Goal: Information Seeking & Learning: Learn about a topic

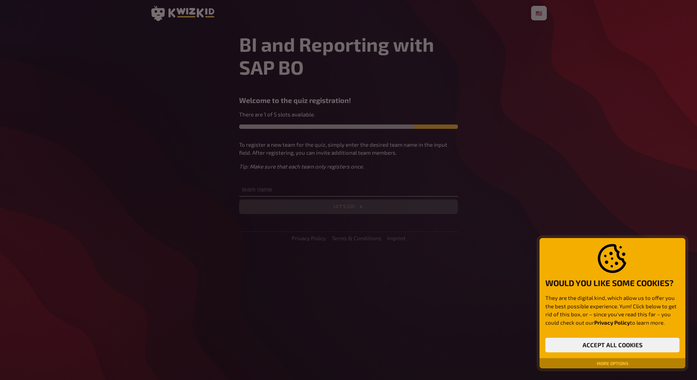
click at [613, 363] on button "More options" at bounding box center [613, 363] width 38 height 4
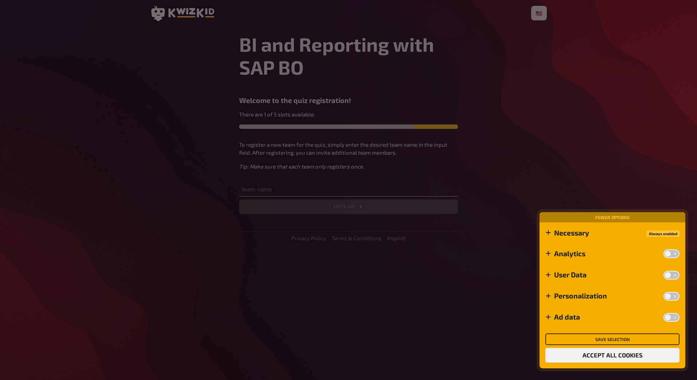
click at [614, 340] on button "Save selection" at bounding box center [612, 340] width 134 height 12
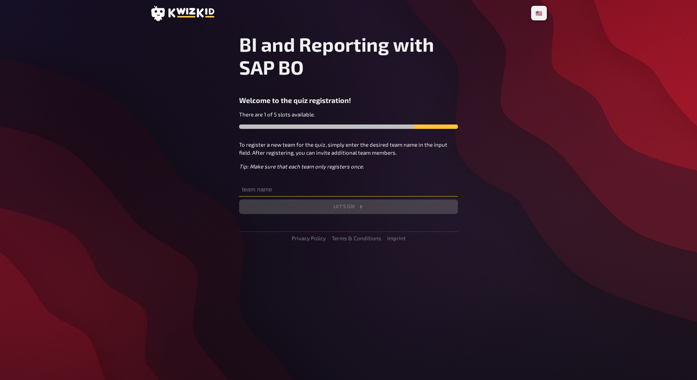
click at [275, 189] on input "text" at bounding box center [348, 189] width 219 height 15
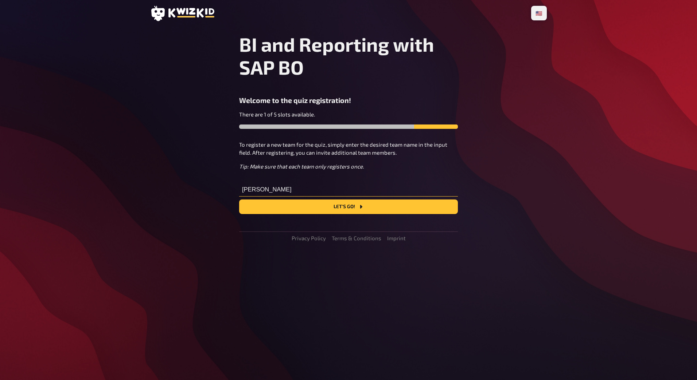
type input "[PERSON_NAME]"
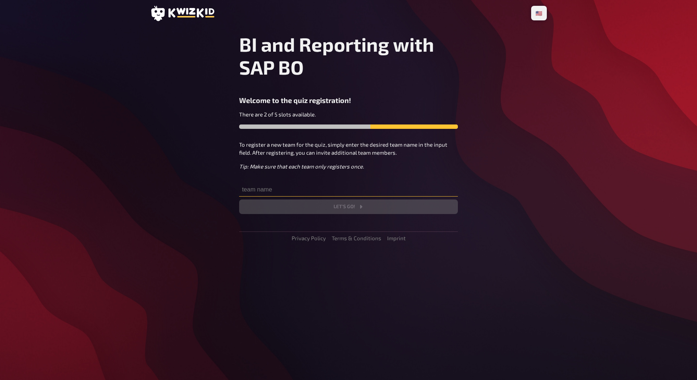
click at [335, 191] on input "text" at bounding box center [348, 189] width 219 height 15
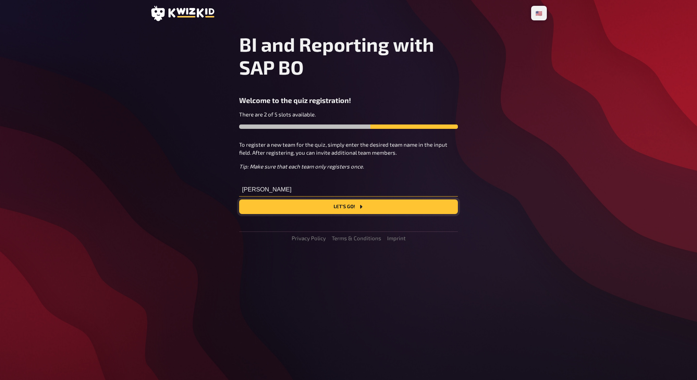
type input "[PERSON_NAME]"
click at [349, 208] on button "Let's go!" at bounding box center [348, 207] width 219 height 15
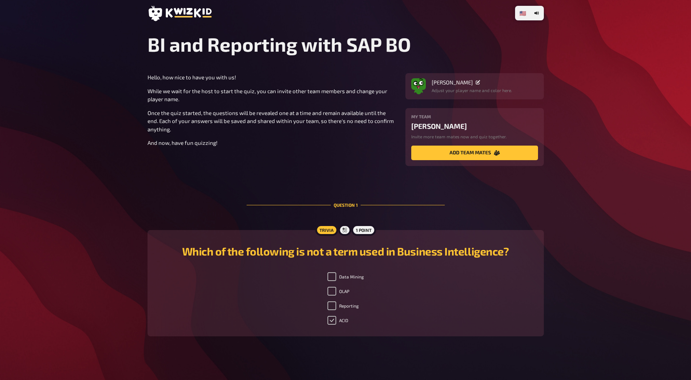
click at [334, 320] on input "ACID" at bounding box center [332, 320] width 9 height 9
checkbox input "true"
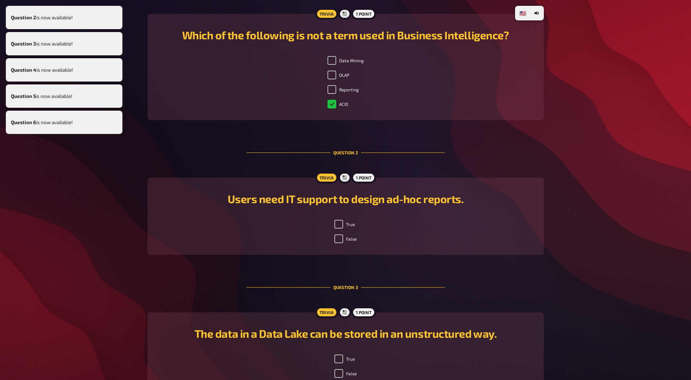
scroll to position [331, 0]
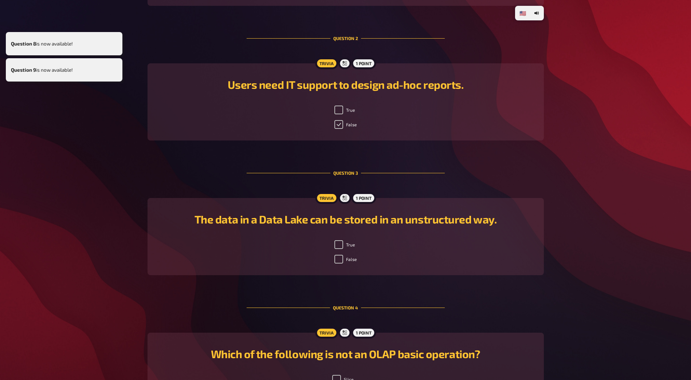
click at [342, 125] on input "False" at bounding box center [339, 124] width 9 height 9
checkbox input "true"
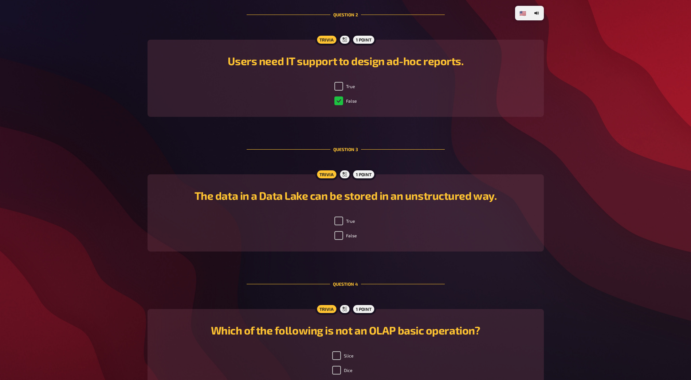
scroll to position [367, 0]
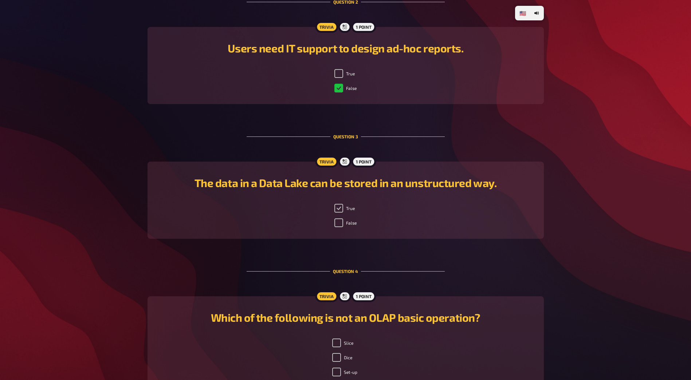
click at [339, 208] on input "True" at bounding box center [339, 208] width 9 height 9
checkbox input "true"
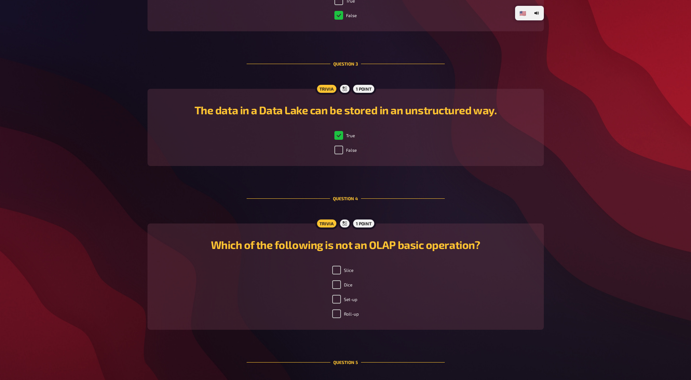
scroll to position [477, 0]
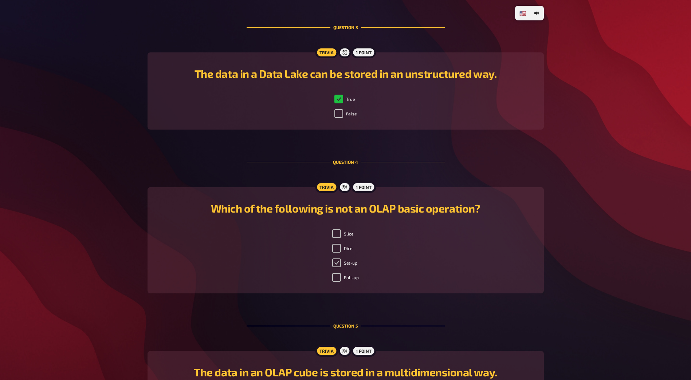
click at [336, 262] on input "Set-up" at bounding box center [336, 263] width 9 height 9
checkbox input "true"
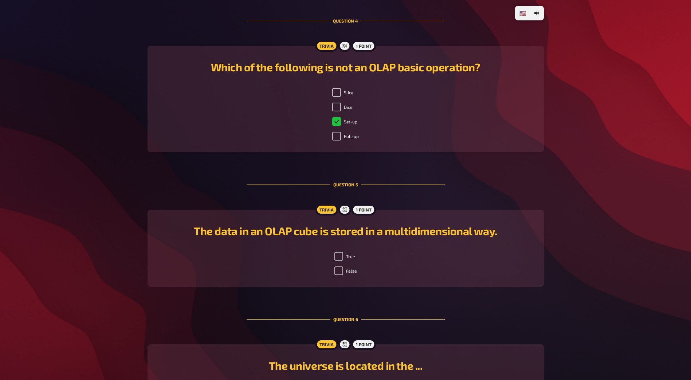
scroll to position [622, 0]
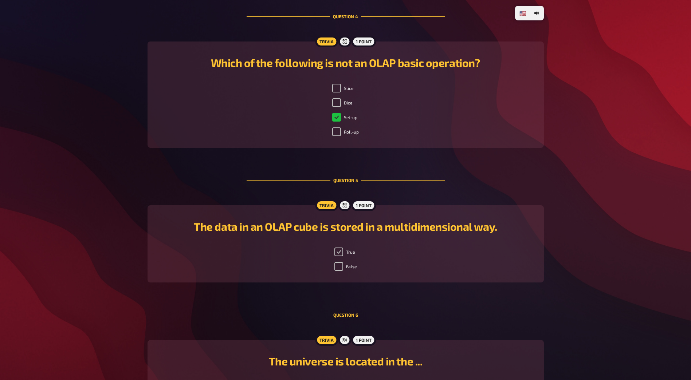
click at [340, 253] on input "True" at bounding box center [339, 252] width 9 height 9
checkbox input "true"
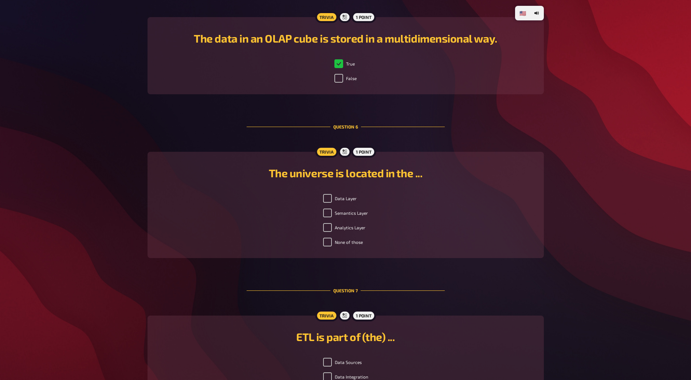
scroll to position [841, 0]
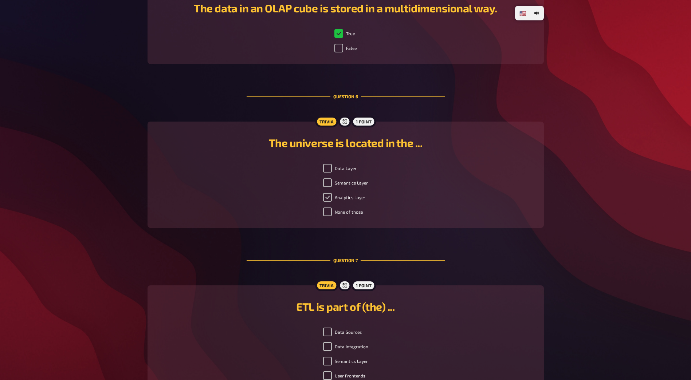
click at [327, 196] on input "Analytics Layer" at bounding box center [327, 197] width 9 height 9
checkbox input "true"
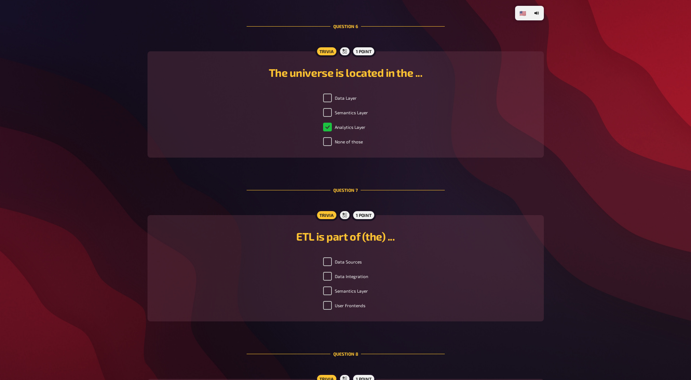
scroll to position [914, 0]
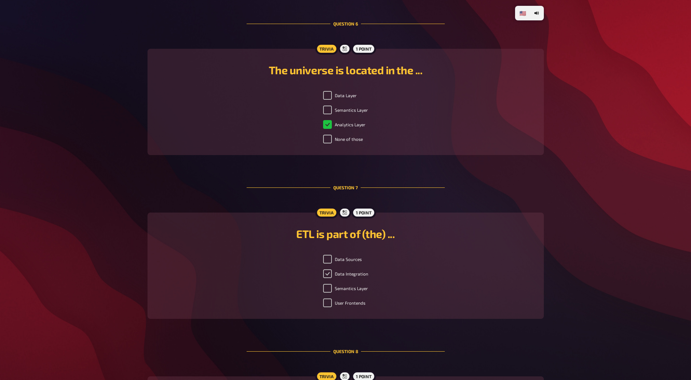
click at [329, 274] on input "Data Integration" at bounding box center [327, 274] width 9 height 9
checkbox input "true"
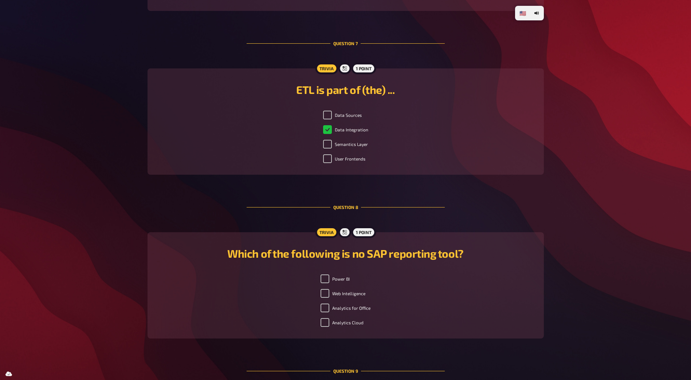
scroll to position [1060, 0]
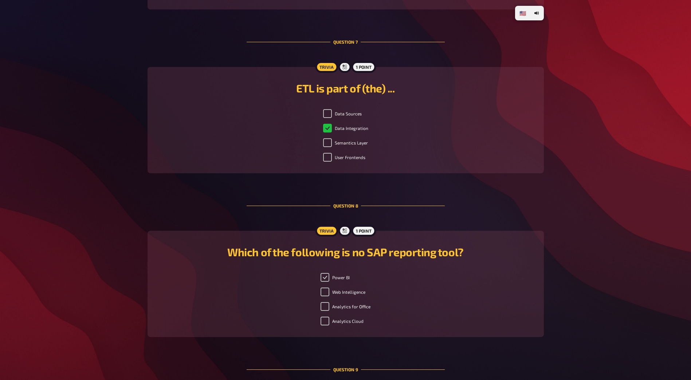
click at [326, 279] on input "Power BI" at bounding box center [325, 277] width 9 height 9
checkbox input "true"
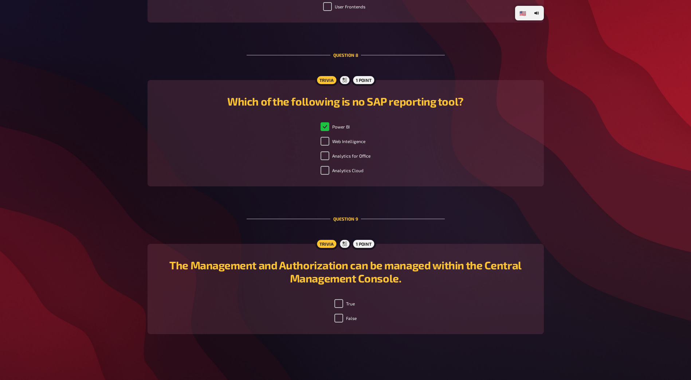
scroll to position [1211, 0]
click at [336, 302] on input "True" at bounding box center [339, 303] width 9 height 9
checkbox input "true"
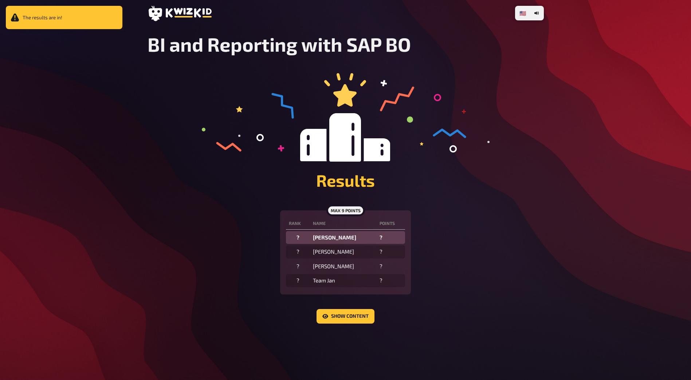
scroll to position [0, 0]
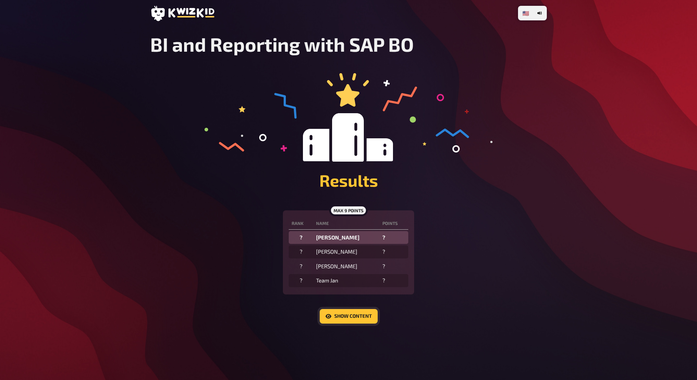
click at [359, 321] on button "Show content" at bounding box center [349, 316] width 58 height 15
